Goal: Check status: Check status

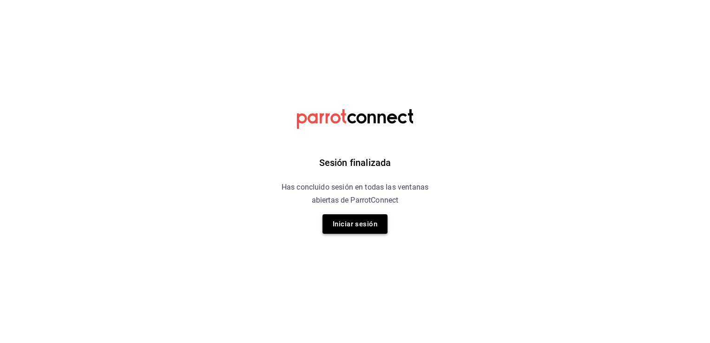
click at [352, 224] on button "Iniciar sesión" at bounding box center [355, 224] width 65 height 20
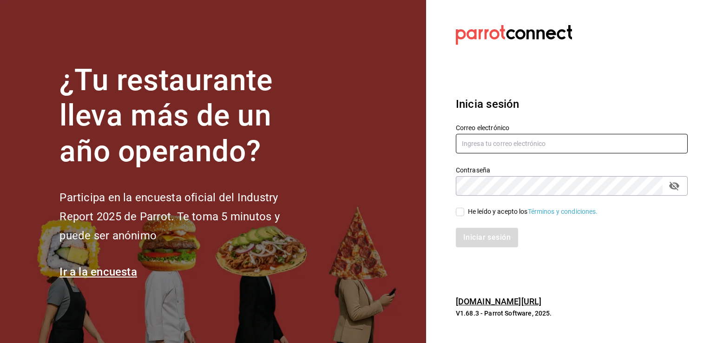
type input "[EMAIL_ADDRESS][PERSON_NAME][DOMAIN_NAME]"
click at [463, 215] on input "He leído y acepto los Términos y condiciones." at bounding box center [460, 212] width 8 height 8
checkbox input "true"
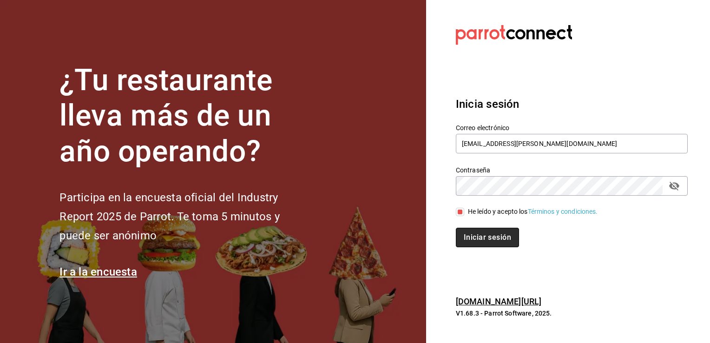
click at [474, 237] on button "Iniciar sesión" at bounding box center [487, 238] width 63 height 20
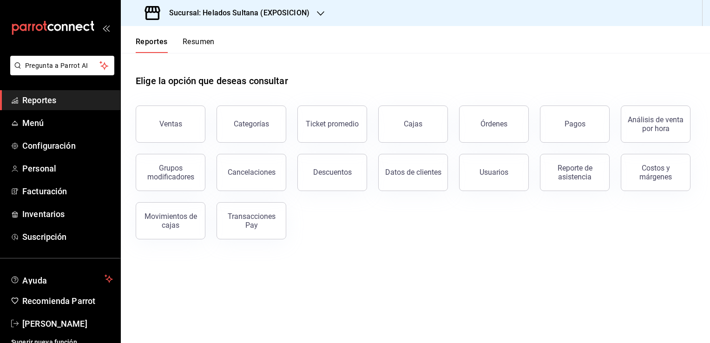
click at [303, 21] on div "Sucursal: Helados Sultana (EXPOSICION)" at bounding box center [228, 13] width 200 height 26
click at [230, 58] on div "Helados Sultana (VASCONCELOS)" at bounding box center [190, 61] width 125 height 10
click at [582, 129] on button "Pagos" at bounding box center [575, 124] width 70 height 37
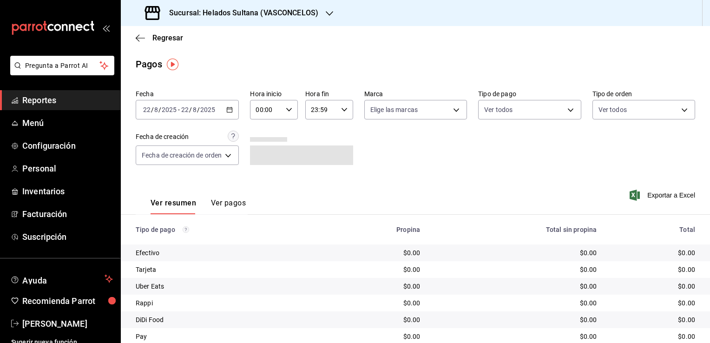
click at [230, 111] on icon "button" at bounding box center [229, 109] width 7 height 7
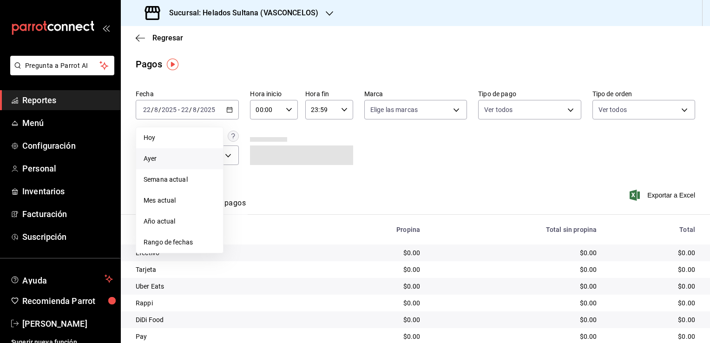
click at [164, 156] on span "Ayer" at bounding box center [180, 159] width 72 height 10
